Goal: Task Accomplishment & Management: Manage account settings

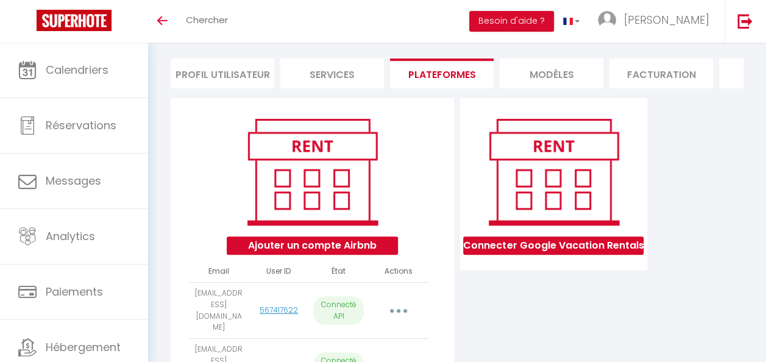
scroll to position [4, 0]
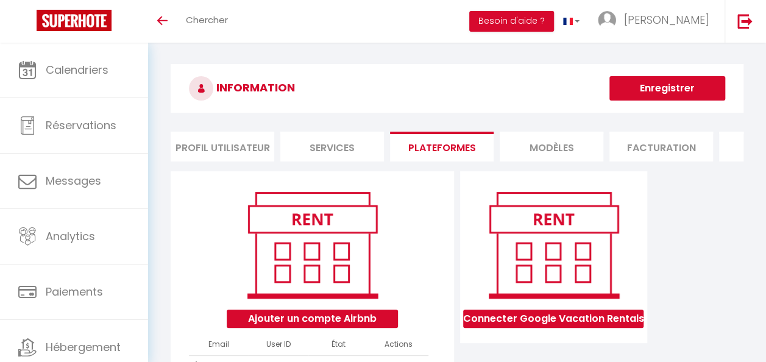
click at [255, 143] on li "Profil Utilisateur" at bounding box center [223, 147] width 104 height 30
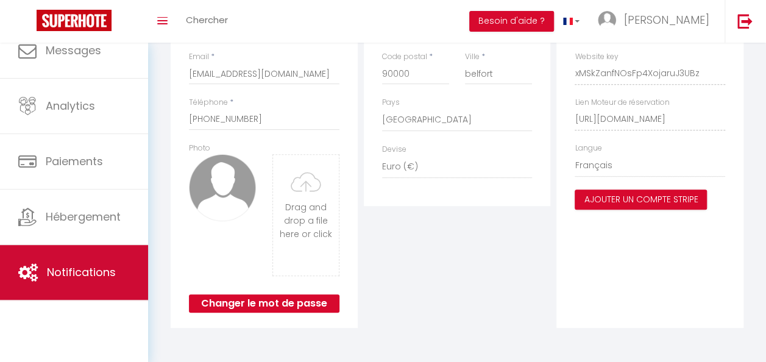
scroll to position [233, 0]
click at [72, 274] on span "Notifications" at bounding box center [81, 271] width 69 height 15
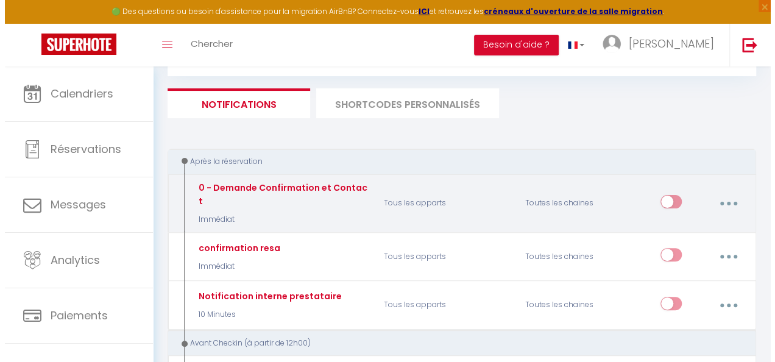
scroll to position [63, 0]
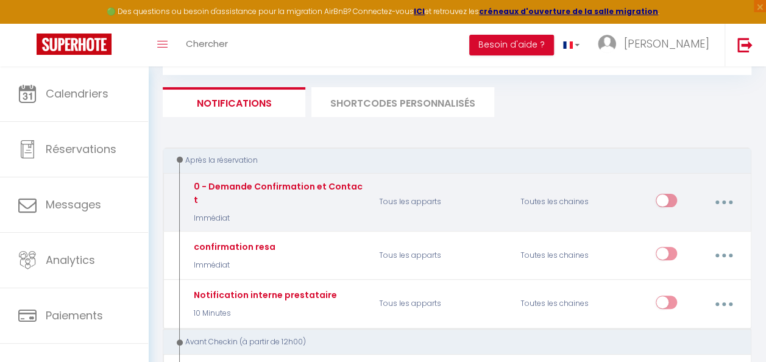
click at [325, 188] on div "0 - Demande Confirmation et Contact" at bounding box center [277, 193] width 172 height 27
click at [724, 192] on button "button" at bounding box center [723, 202] width 32 height 23
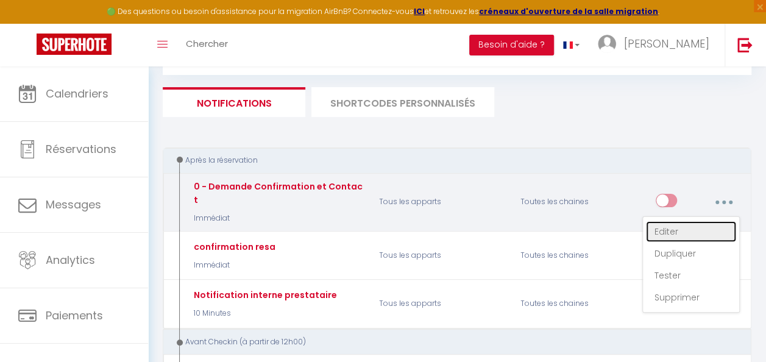
click at [689, 222] on link "Editer" at bounding box center [691, 231] width 90 height 21
type input "0 - Demande Confirmation et Contact"
select select "Immédiat"
select select "if_booking_is_paid"
checkbox input "true"
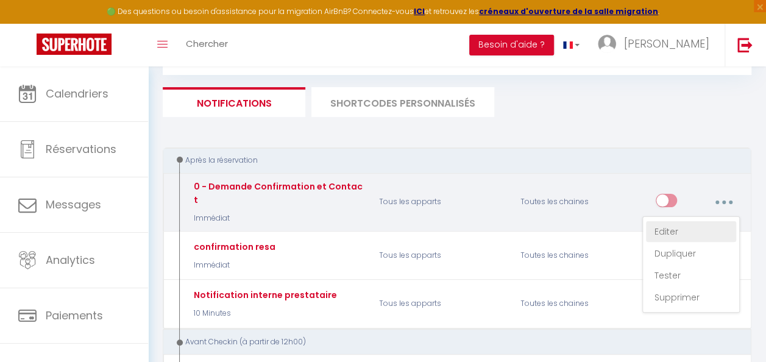
checkbox input "false"
radio input "true"
type input "Merci de confirmer votre réservation - [BOOKING:ID] - [GUEST:FIRST_NAME] [GUEST…"
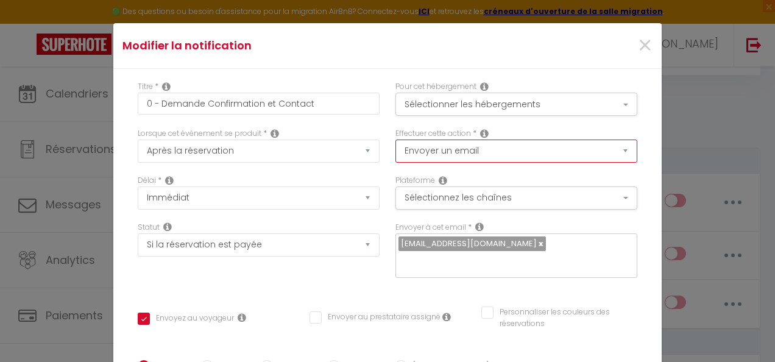
click at [589, 149] on select "Envoyer un email Envoyer un SMS Envoyer une notification push" at bounding box center [516, 151] width 242 height 23
click at [589, 186] on button "Sélectionnez les chaînes" at bounding box center [516, 197] width 242 height 23
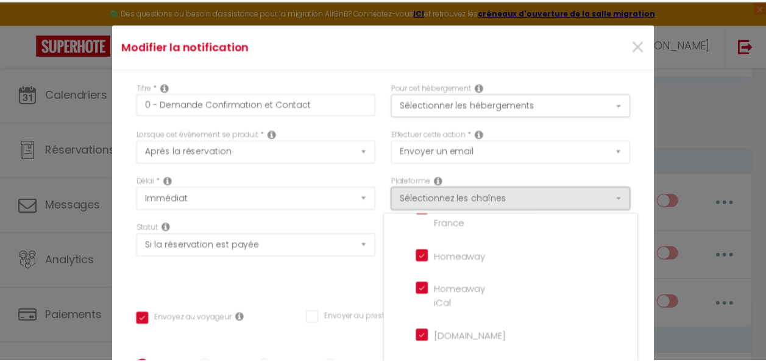
scroll to position [280, 0]
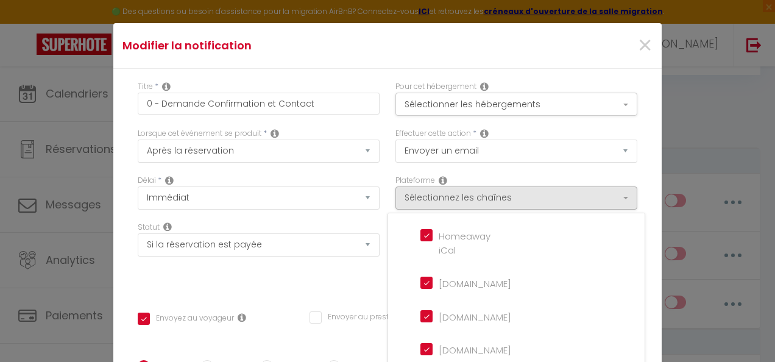
click at [609, 171] on div "Effectuer cette action * Envoyer un email Envoyer un SMS Envoyer une notificati…" at bounding box center [517, 151] width 258 height 47
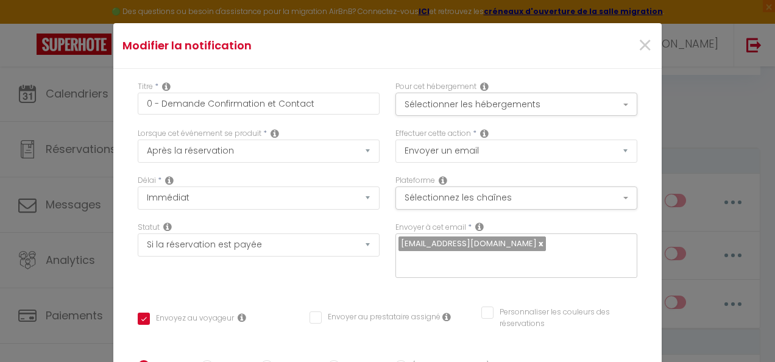
click at [475, 222] on icon at bounding box center [479, 227] width 9 height 10
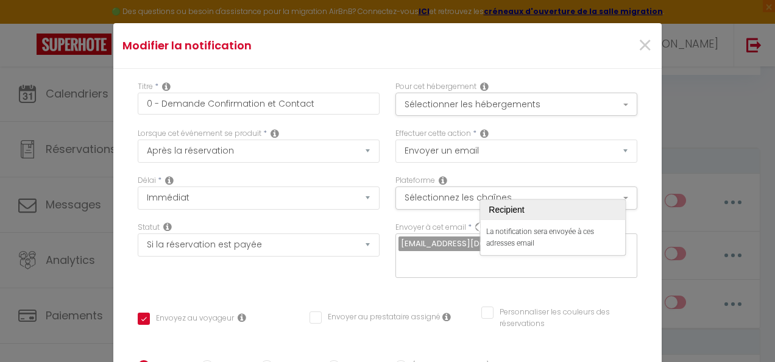
click at [80, 129] on div "Modifier la notification × Titre * 0 - Demande Confirmation et Contact Pour cet…" at bounding box center [387, 181] width 775 height 362
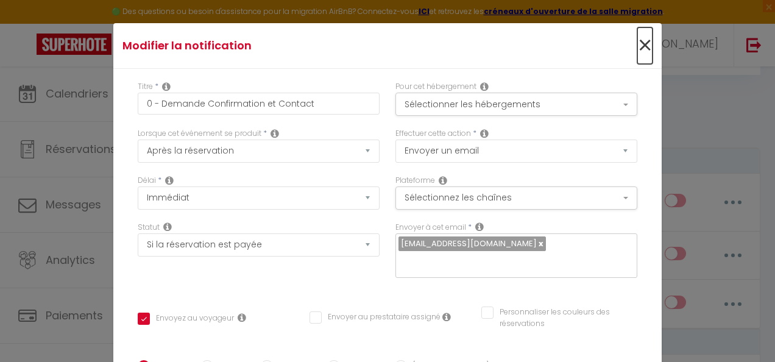
click at [637, 42] on span "×" at bounding box center [644, 45] width 15 height 37
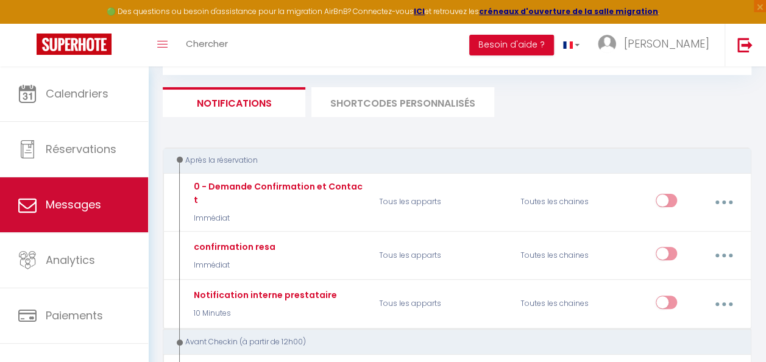
scroll to position [65, 0]
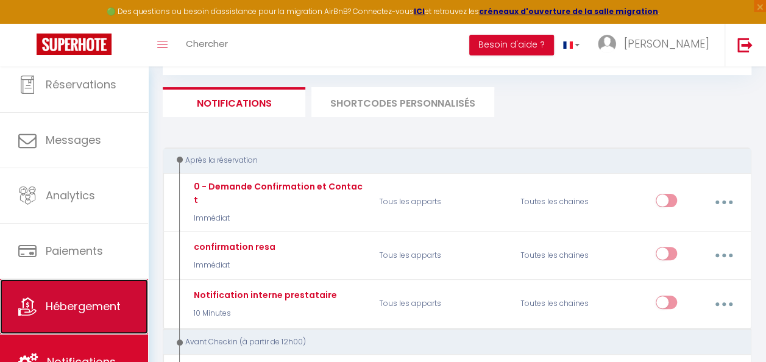
click at [107, 299] on span "Hébergement" at bounding box center [83, 306] width 75 height 15
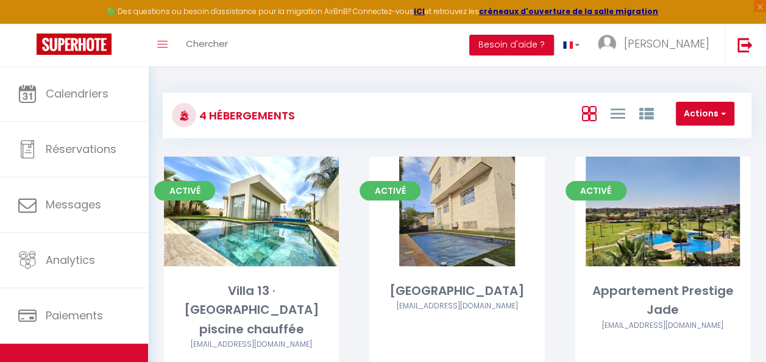
click at [194, 118] on div at bounding box center [184, 115] width 24 height 24
click at [627, 114] on div at bounding box center [617, 113] width 84 height 23
click at [622, 113] on icon at bounding box center [617, 113] width 15 height 15
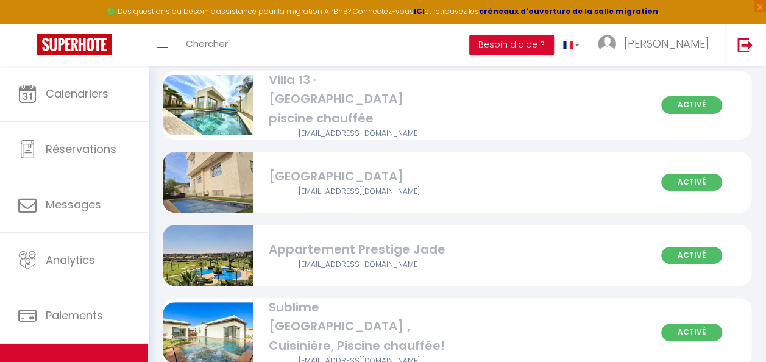
scroll to position [101, 0]
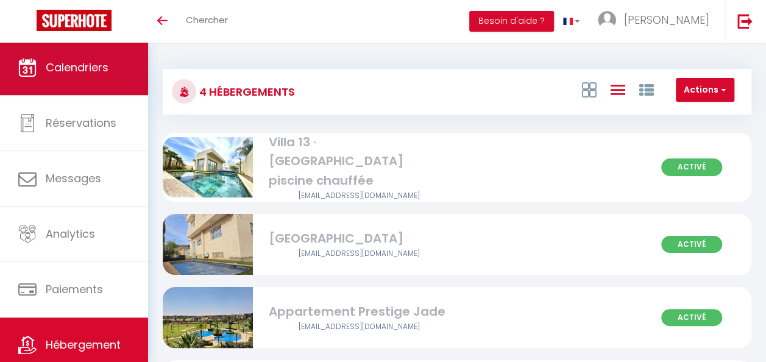
click at [77, 68] on span "Calendriers" at bounding box center [77, 67] width 63 height 15
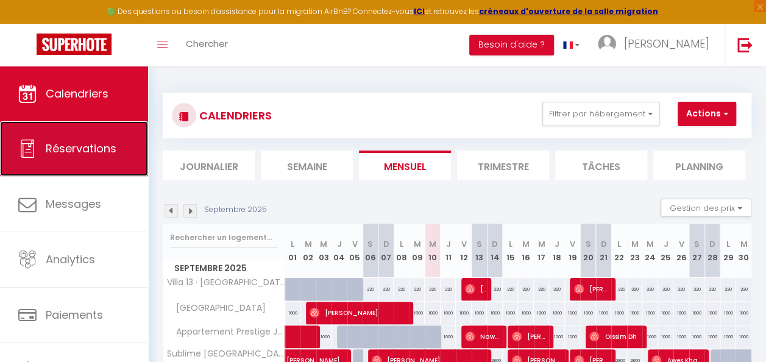
click at [93, 129] on link "Réservations" at bounding box center [74, 148] width 148 height 55
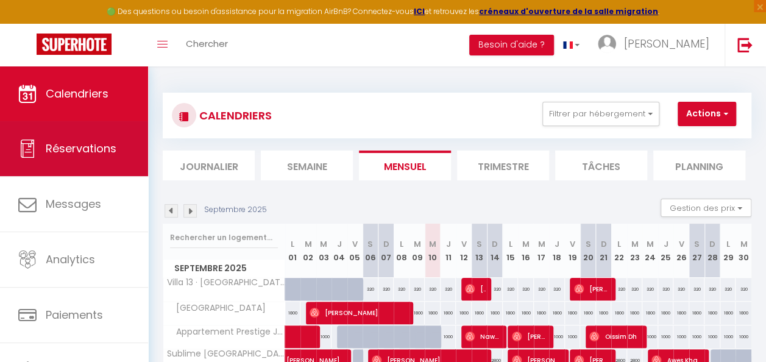
select select "not_cancelled"
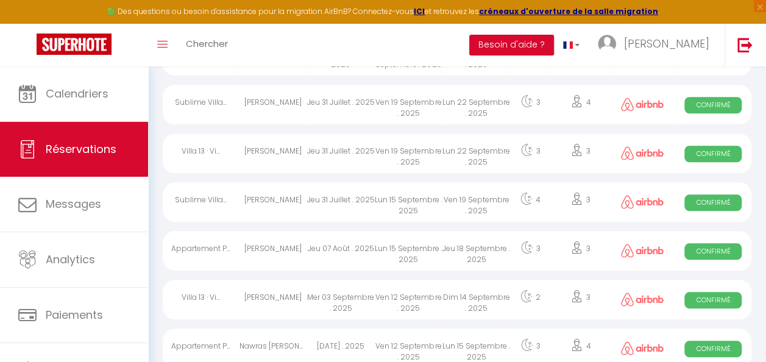
scroll to position [454, 0]
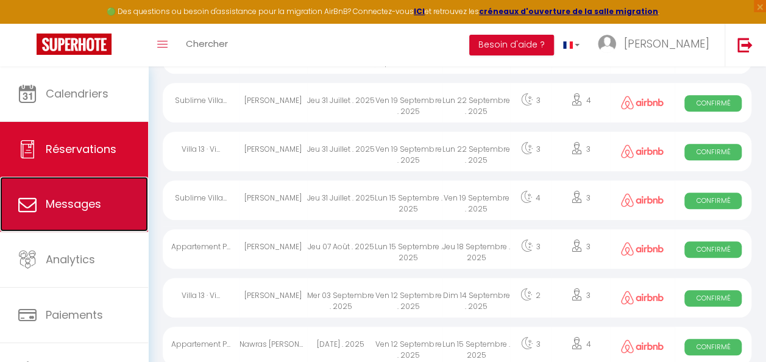
click at [104, 200] on link "Messages" at bounding box center [74, 204] width 148 height 55
